Goal: Find contact information: Find contact information

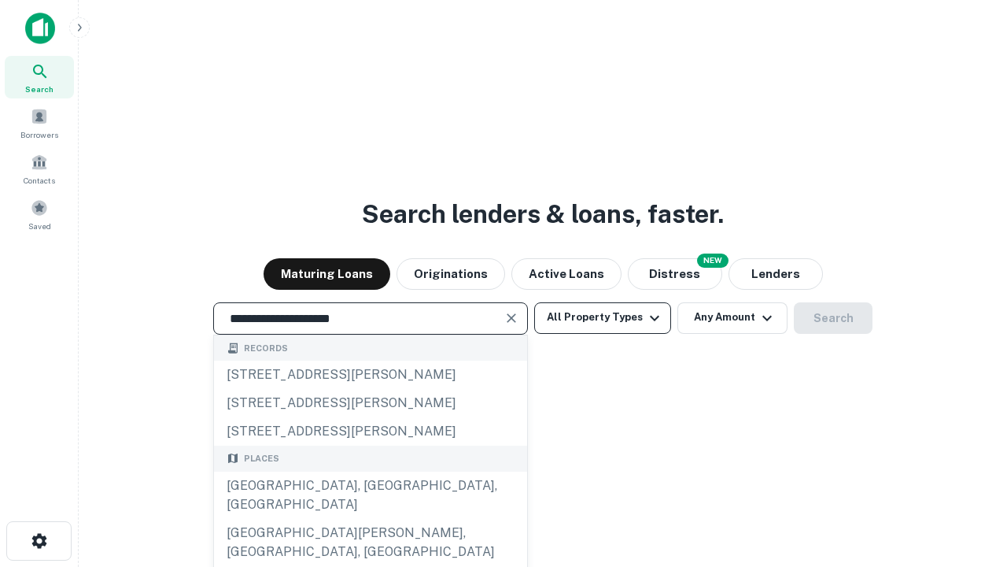
click at [370, 519] on div "Santa Monica, CA, USA" at bounding box center [370, 494] width 313 height 47
click at [603, 317] on button "All Property Types" at bounding box center [602, 317] width 137 height 31
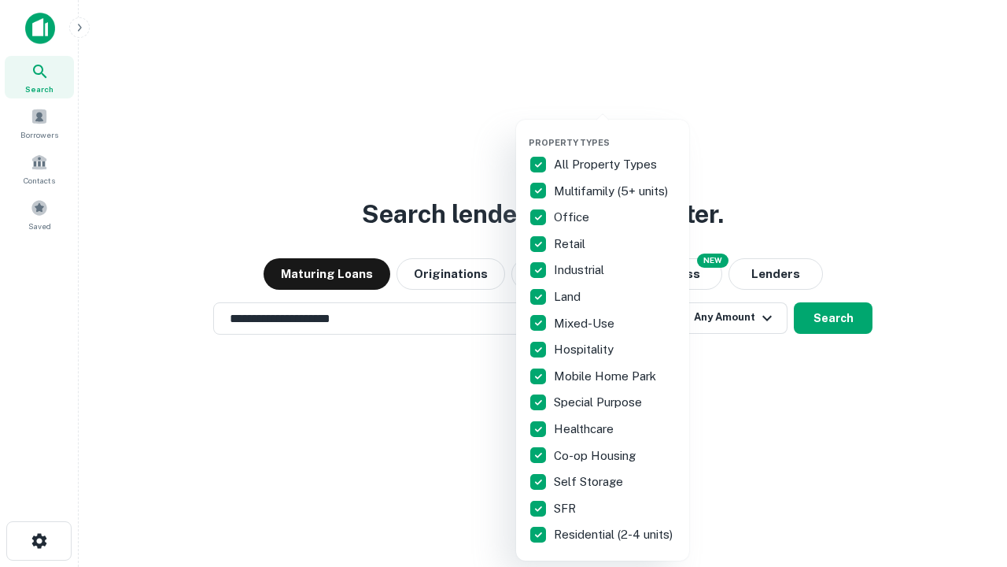
type input "**********"
click at [615, 132] on button "button" at bounding box center [615, 132] width 173 height 1
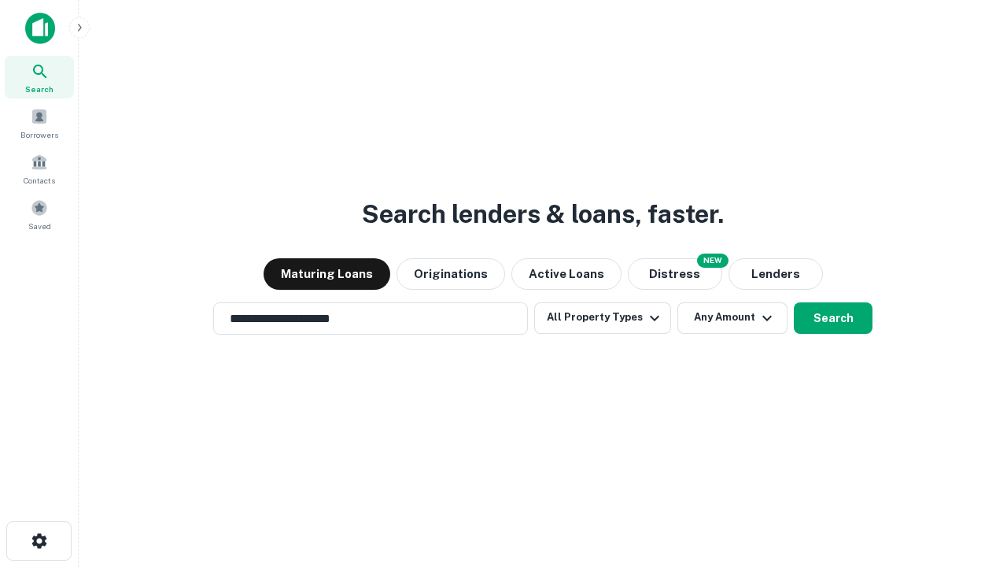
scroll to position [24, 0]
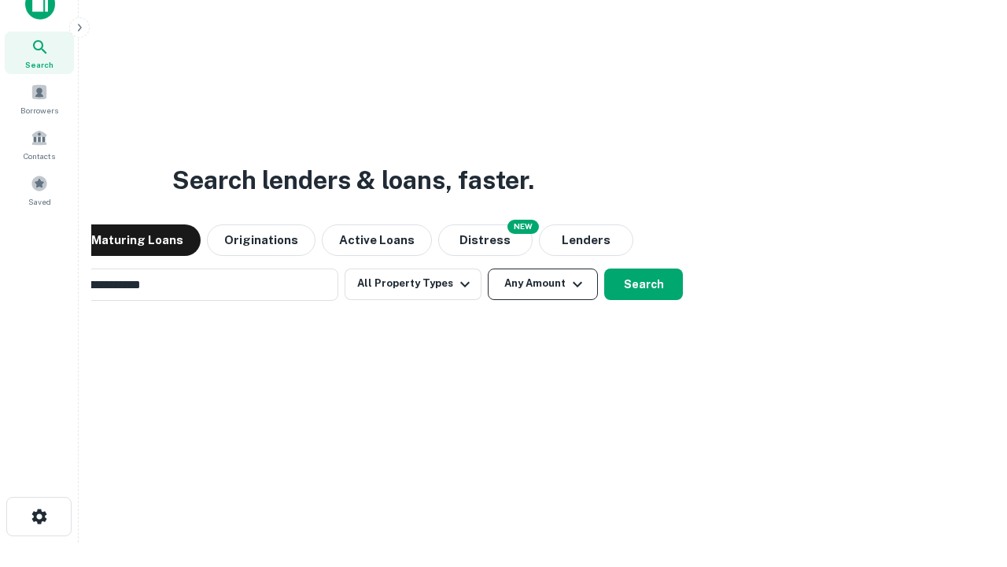
click at [488, 268] on button "Any Amount" at bounding box center [543, 283] width 110 height 31
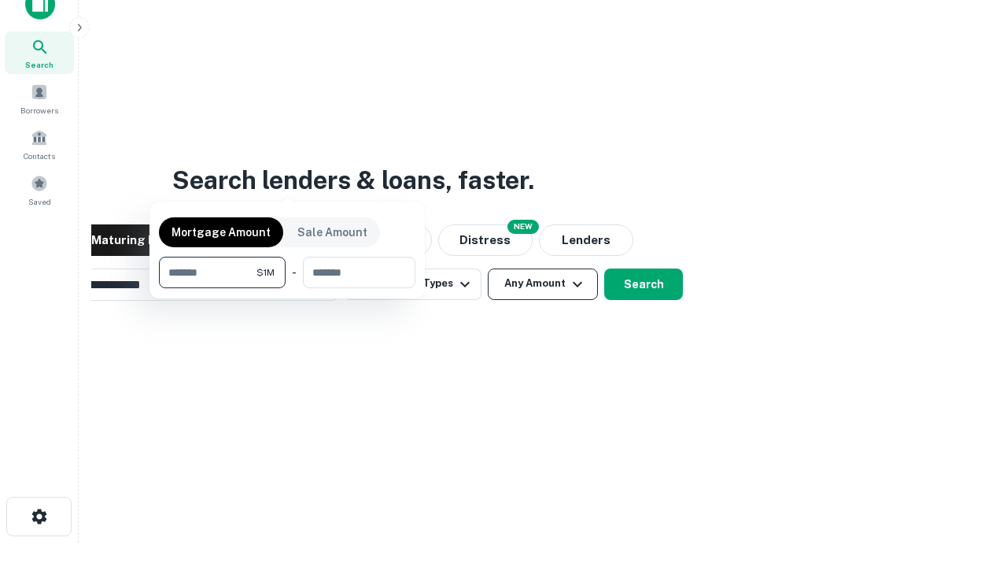
scroll to position [25, 0]
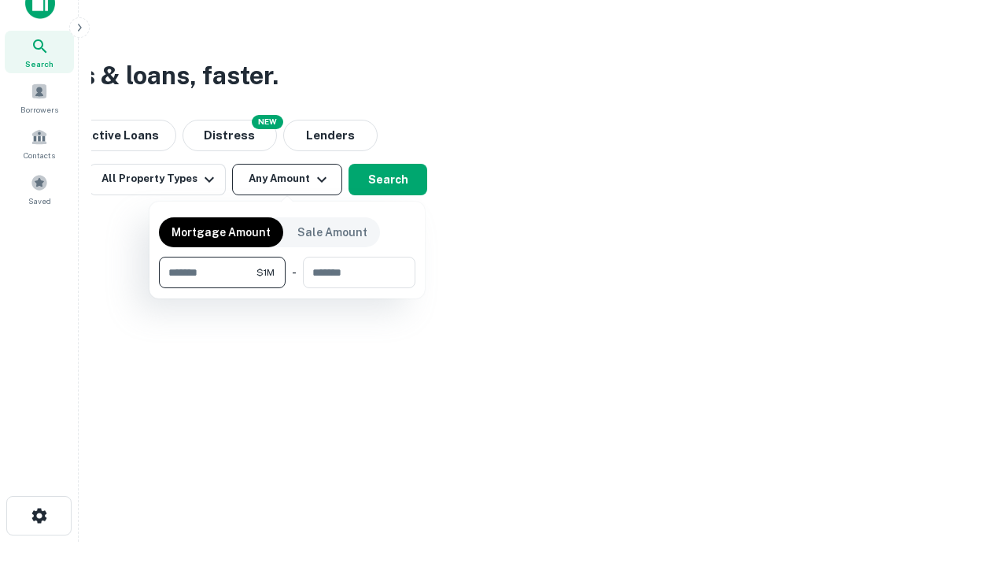
type input "*******"
click at [287, 288] on button "button" at bounding box center [287, 288] width 257 height 1
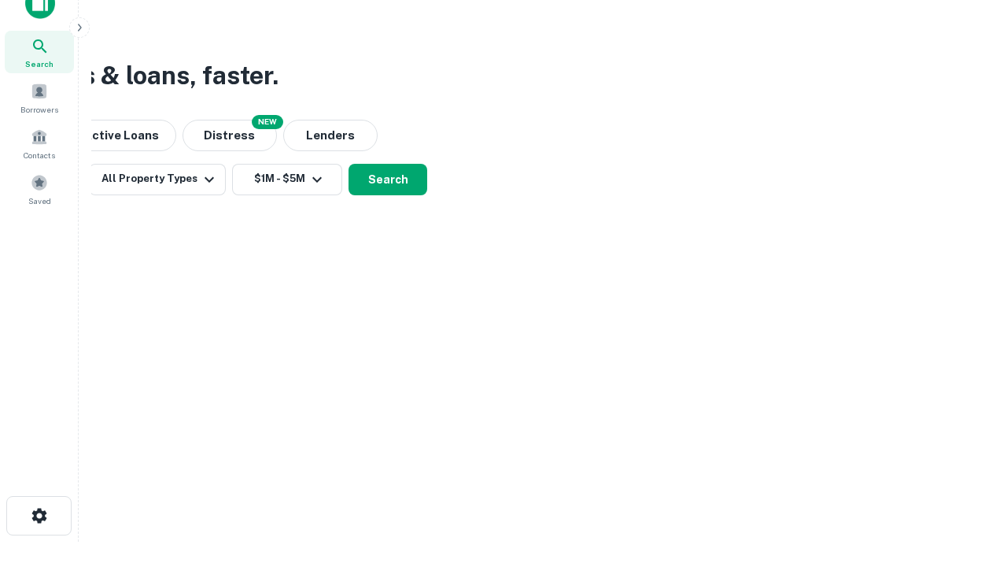
scroll to position [24, 0]
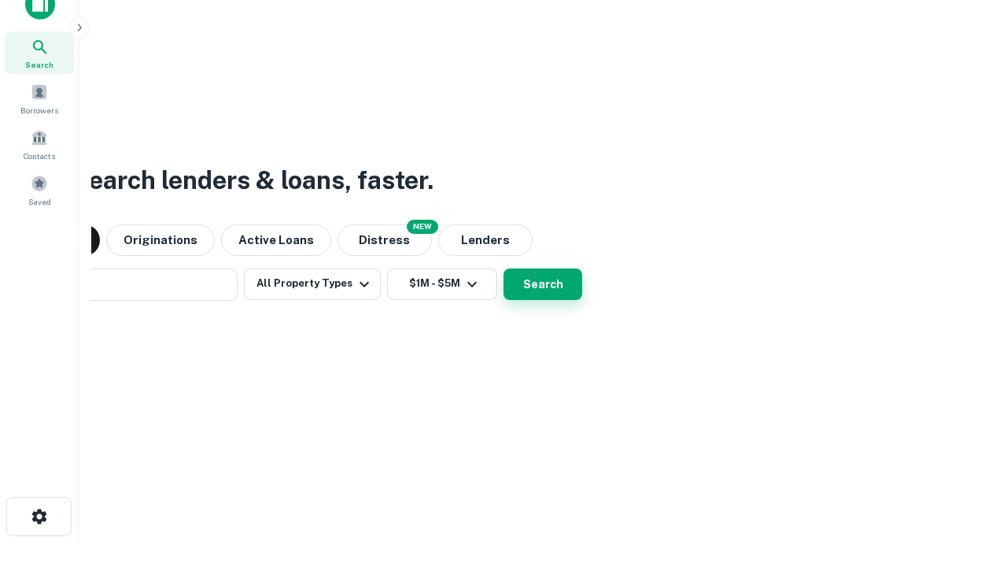
click at [504, 268] on button "Search" at bounding box center [543, 283] width 79 height 31
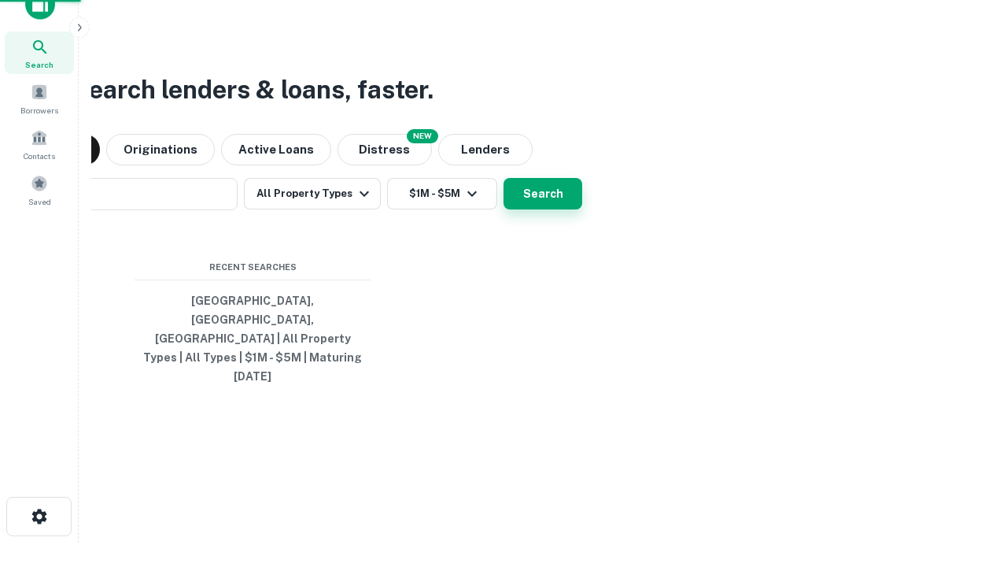
scroll to position [25, 0]
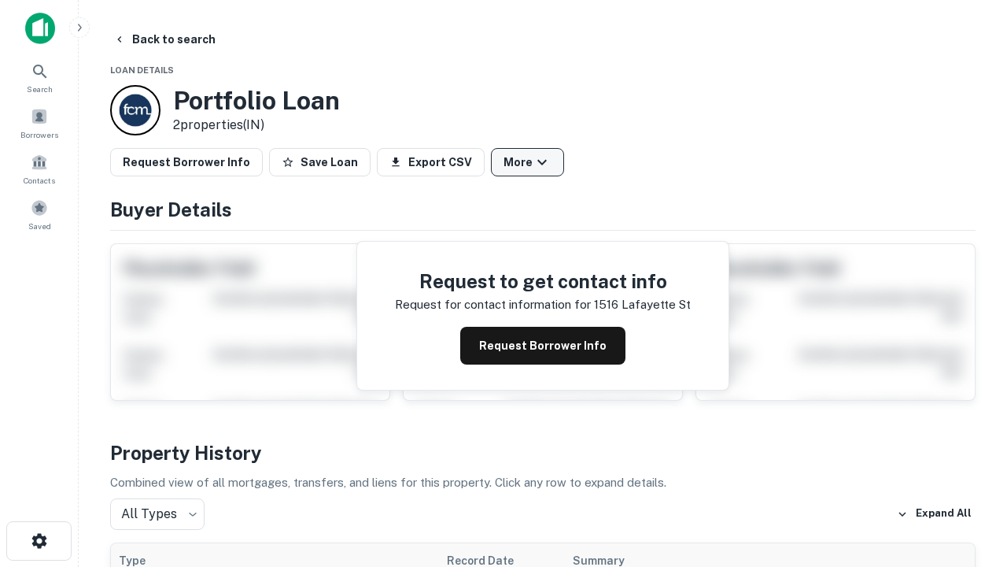
click at [527, 162] on button "More" at bounding box center [527, 162] width 73 height 28
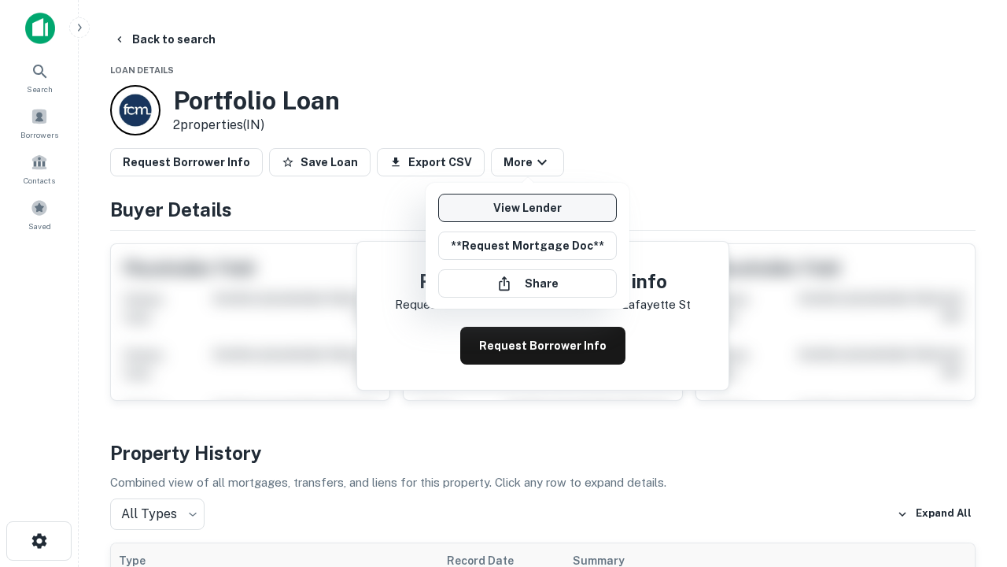
click at [527, 208] on link "View Lender" at bounding box center [527, 208] width 179 height 28
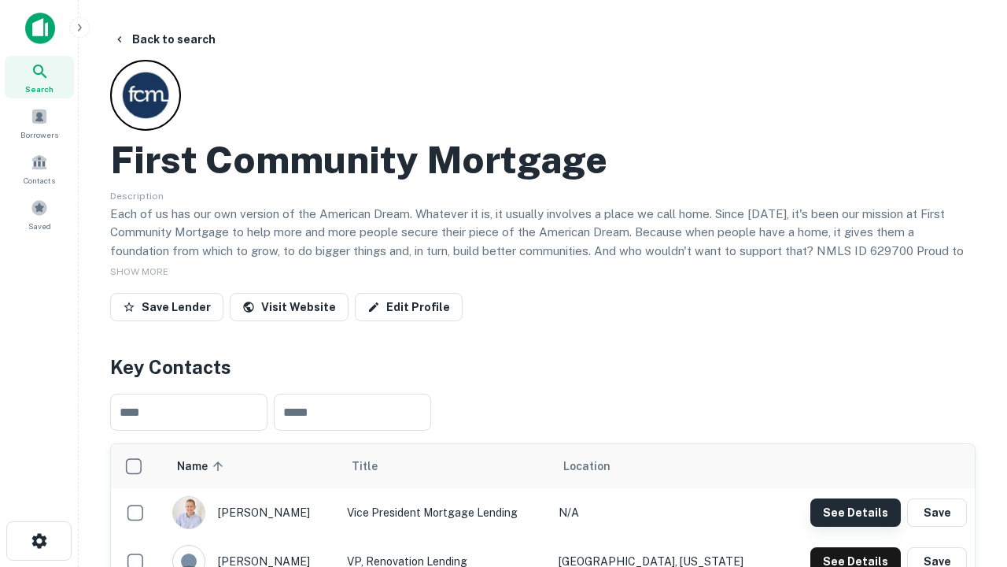
click at [855, 511] on button "See Details" at bounding box center [855, 512] width 90 height 28
click at [39, 541] on icon "button" at bounding box center [39, 540] width 19 height 19
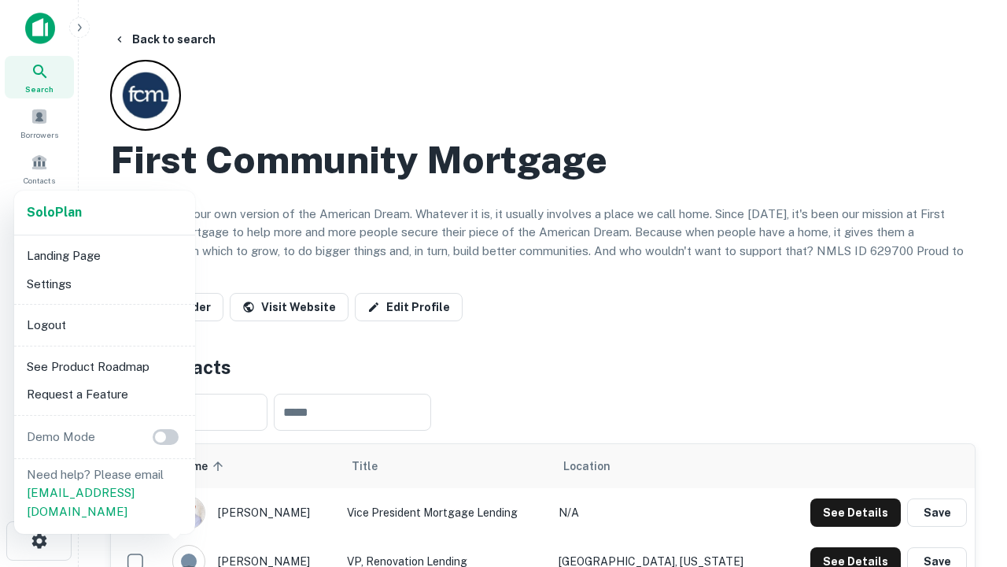
click at [104, 324] on li "Logout" at bounding box center [104, 325] width 168 height 28
